Goal: Task Accomplishment & Management: Use online tool/utility

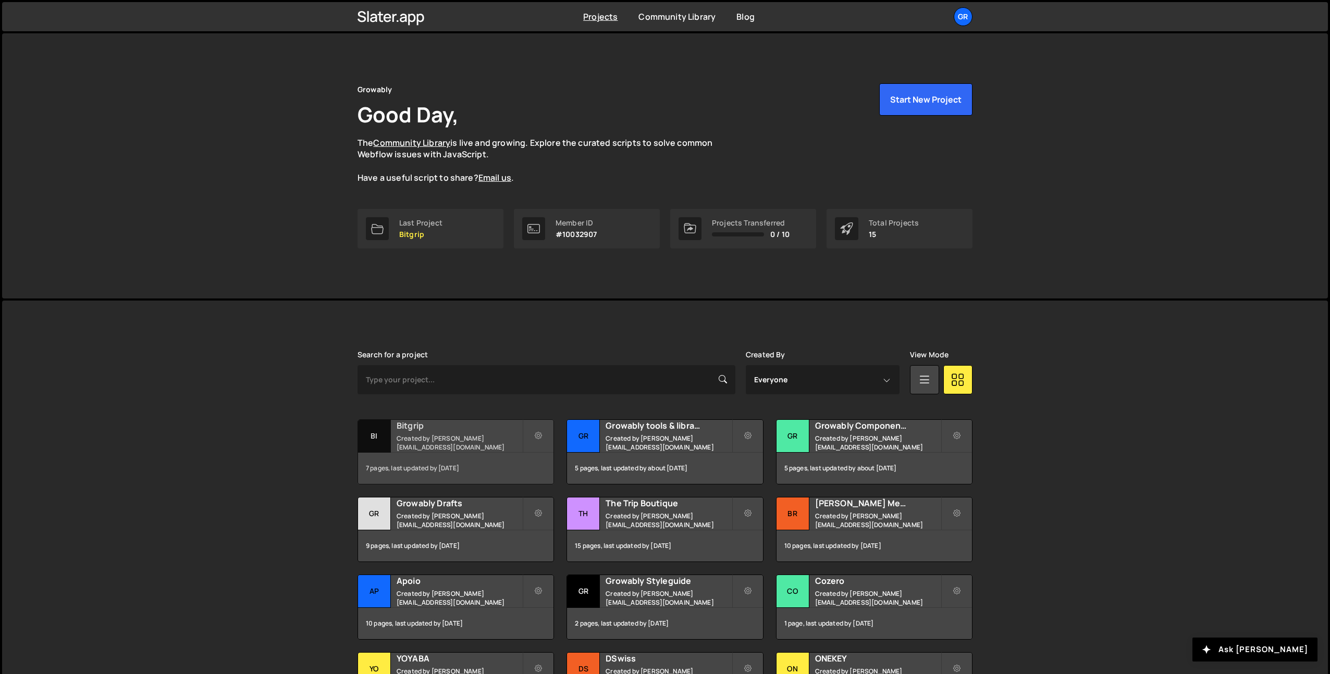
click at [423, 428] on h2 "Bitgrip" at bounding box center [459, 425] width 126 height 11
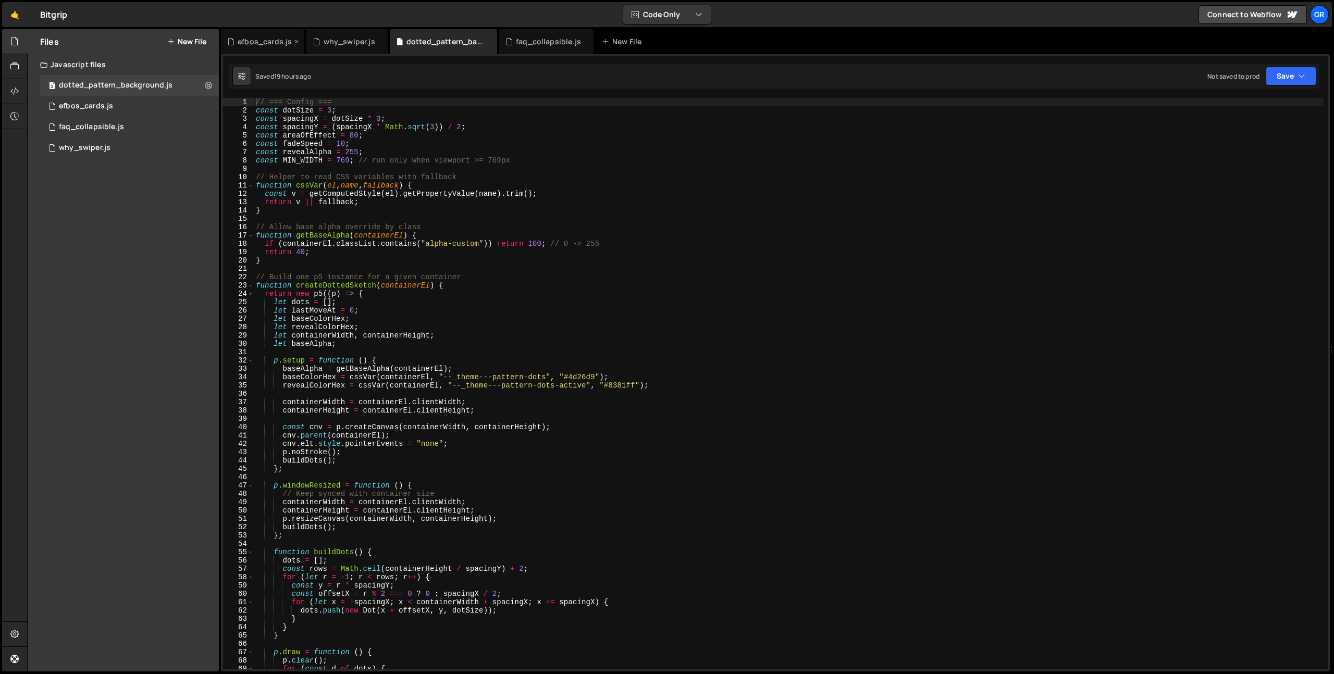
click at [266, 38] on div "efbos_cards.js" at bounding box center [265, 41] width 54 height 10
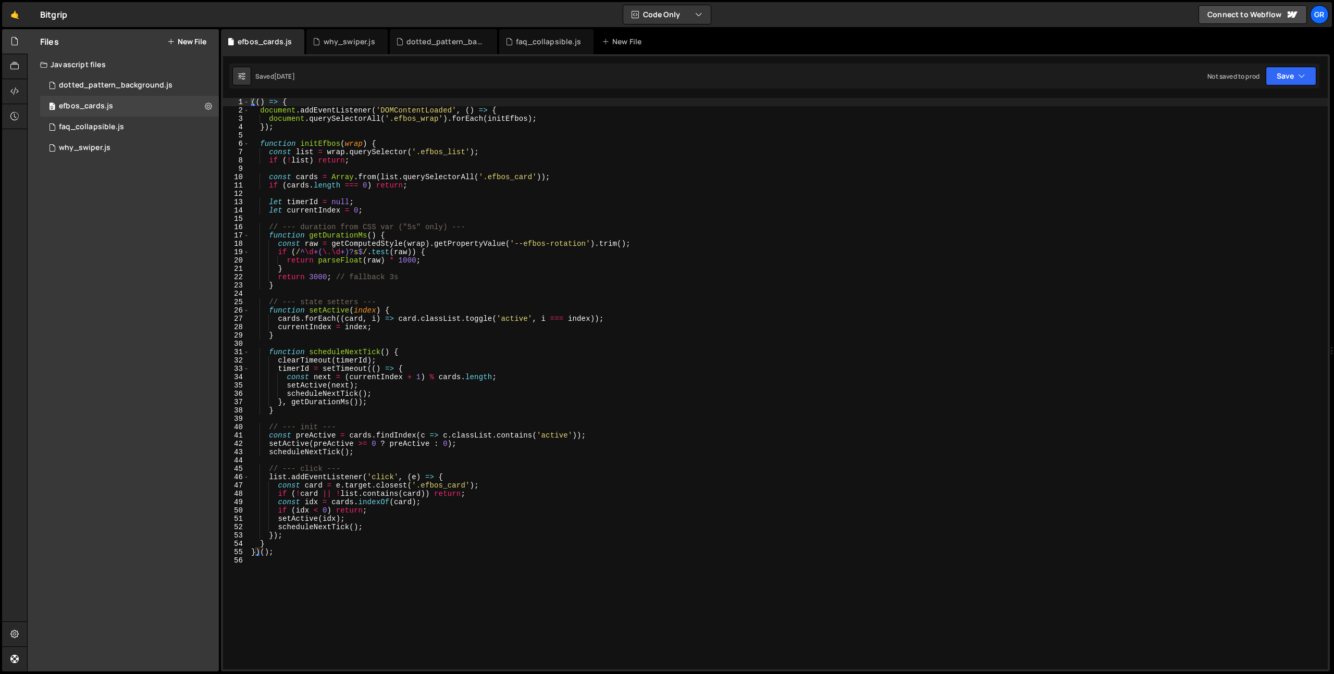
click at [431, 302] on div "(( ) => { document . addEventListener ( 'DOMContentLoaded' , ( ) => { document …" at bounding box center [788, 392] width 1078 height 588
type textarea "})();"
